Goal: Task Accomplishment & Management: Manage account settings

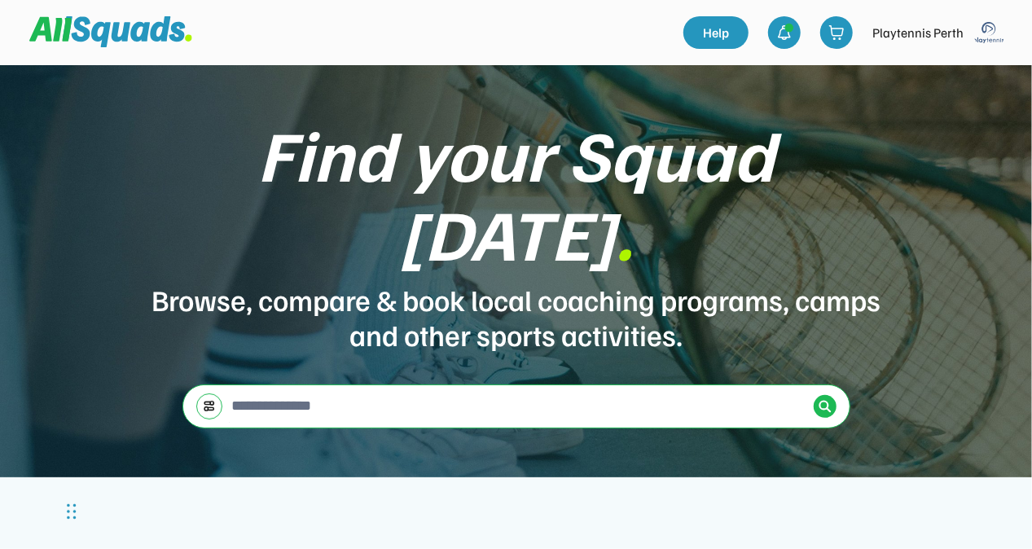
click at [985, 34] on img at bounding box center [989, 32] width 33 height 33
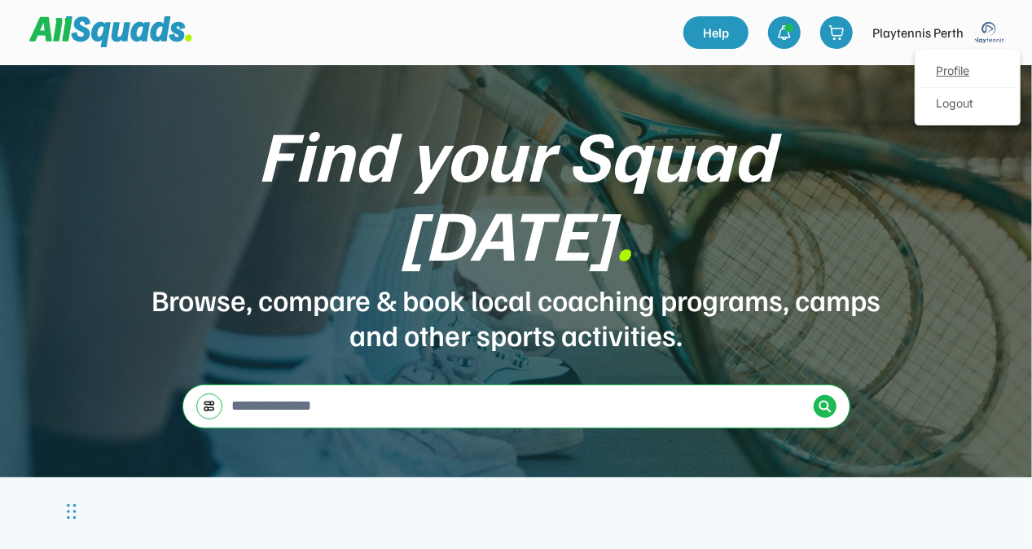
click at [958, 68] on link "Profile" at bounding box center [967, 71] width 96 height 33
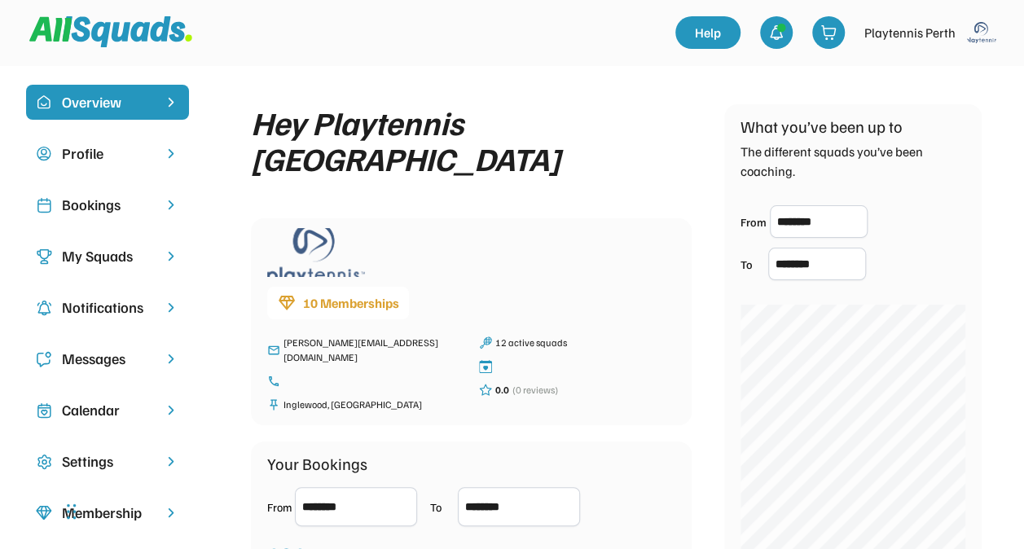
click at [103, 207] on div "Bookings" at bounding box center [107, 205] width 91 height 22
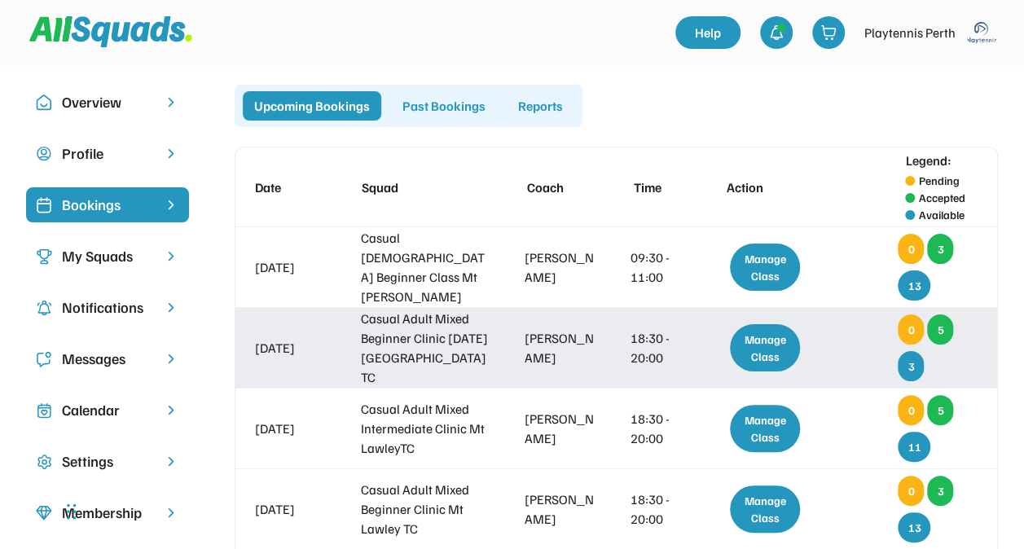
click at [752, 348] on div "Manage Class" at bounding box center [765, 347] width 70 height 47
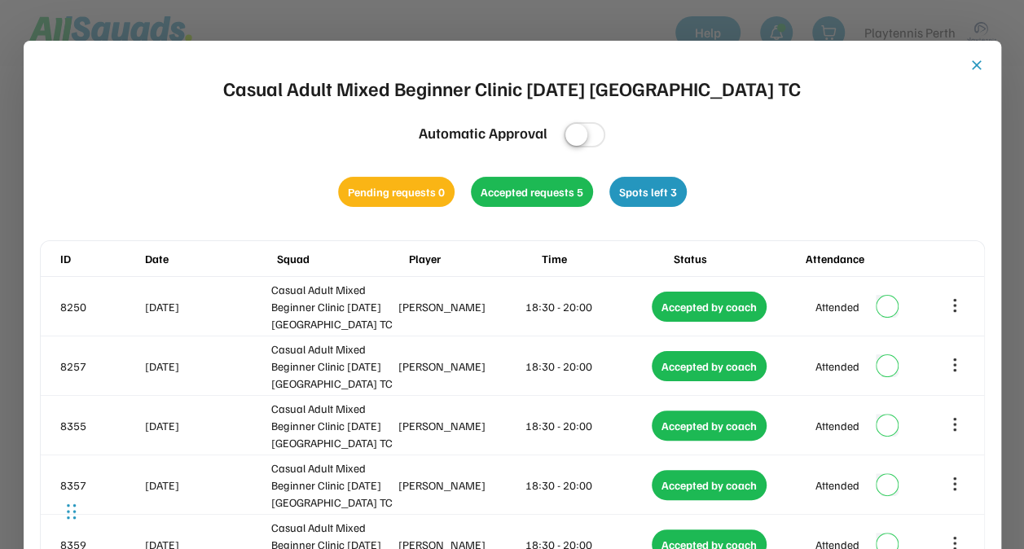
click at [979, 62] on button "close" at bounding box center [976, 65] width 16 height 16
